Goal: Information Seeking & Learning: Learn about a topic

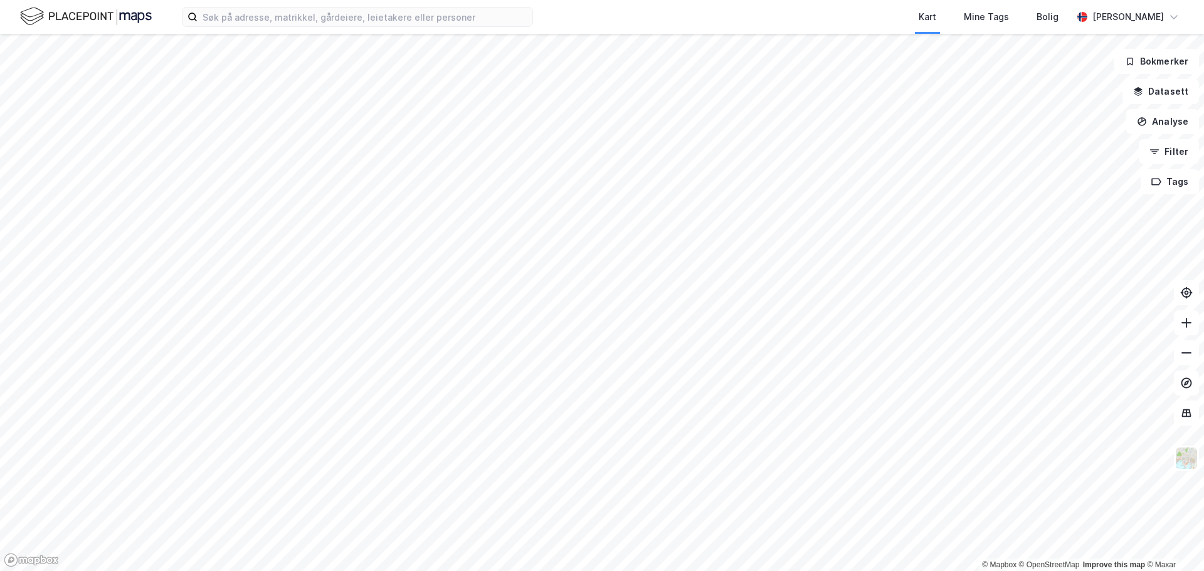
click at [332, 0] on html "Kart Mine Tags [PERSON_NAME] [PERSON_NAME] © Mapbox © OpenStreetMap Improve thi…" at bounding box center [602, 285] width 1204 height 571
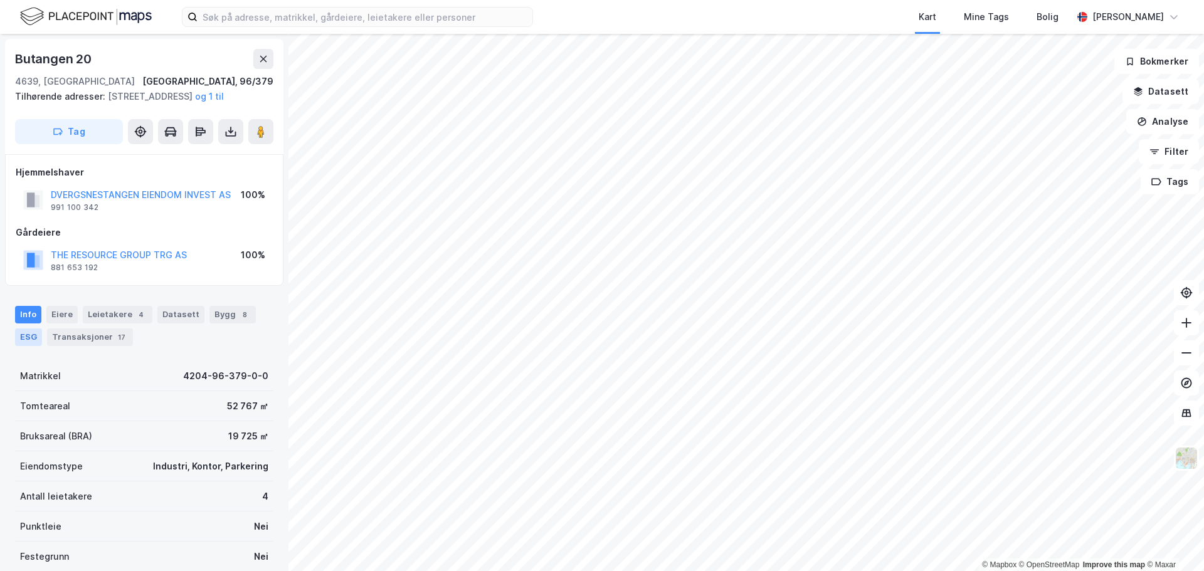
click at [28, 346] on div "ESG" at bounding box center [28, 338] width 27 height 18
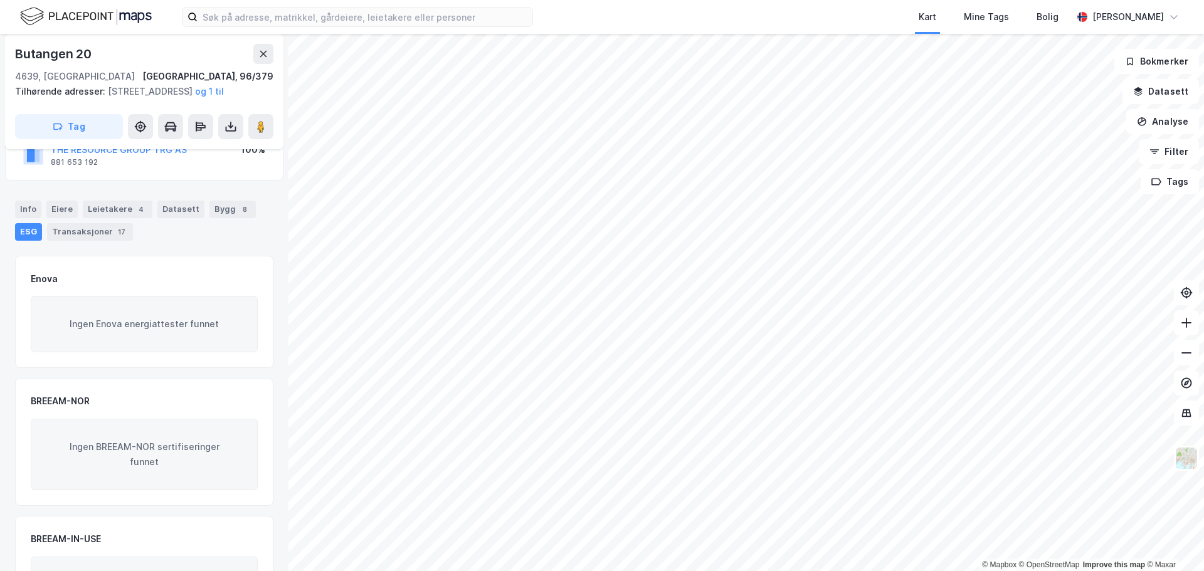
scroll to position [83, 0]
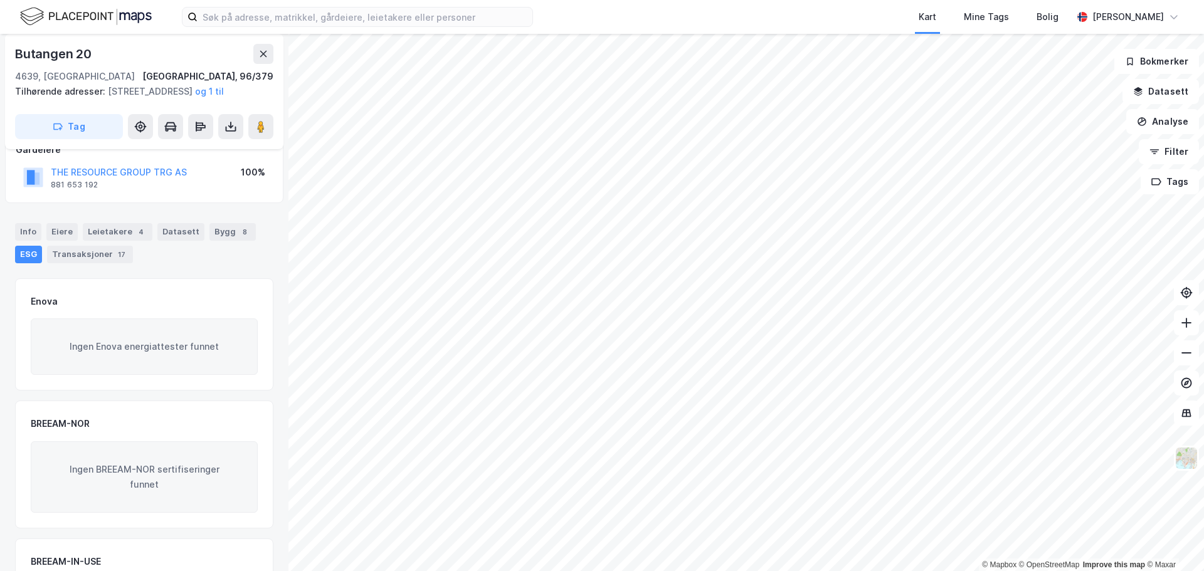
click at [238, 238] on div "8" at bounding box center [244, 232] width 13 height 13
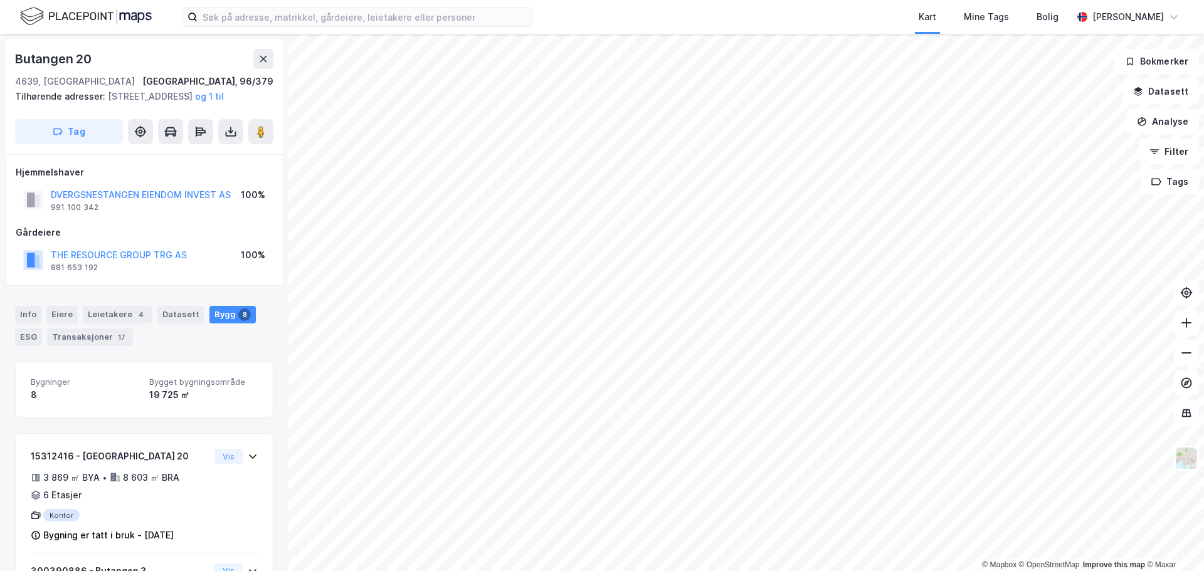
scroll to position [125, 0]
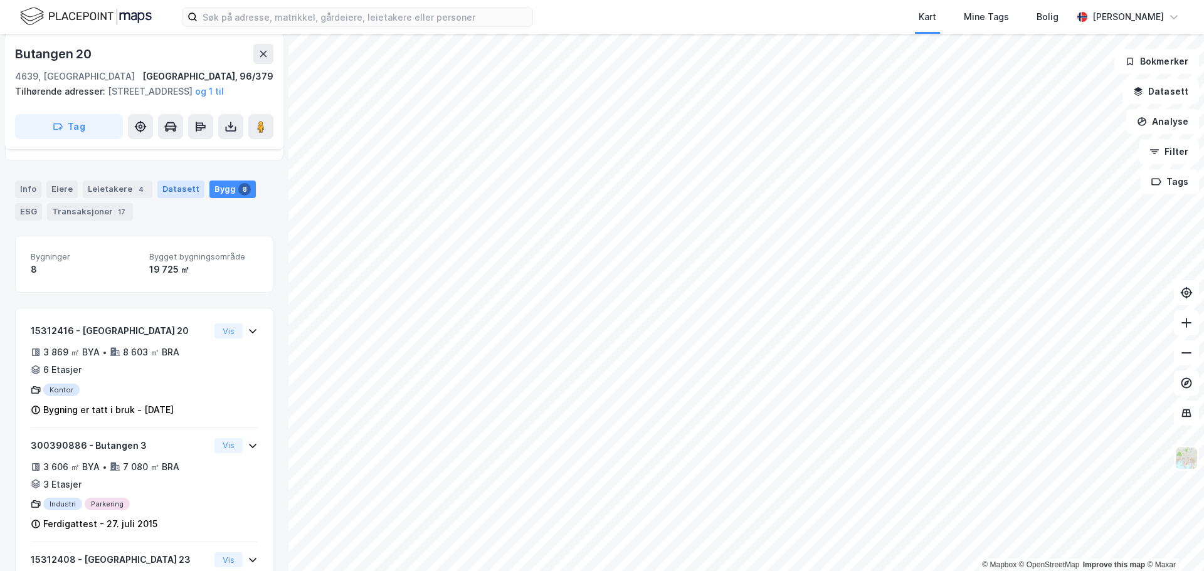
click at [162, 198] on div "Datasett" at bounding box center [180, 190] width 47 height 18
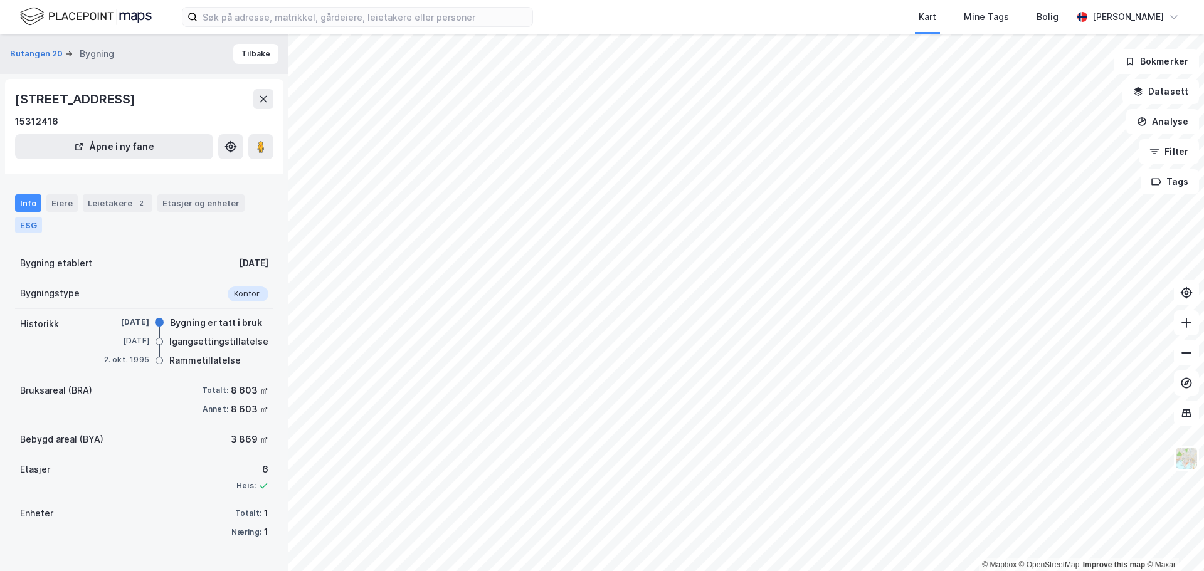
click at [21, 221] on div "ESG" at bounding box center [28, 225] width 27 height 16
